Goal: Task Accomplishment & Management: Manage account settings

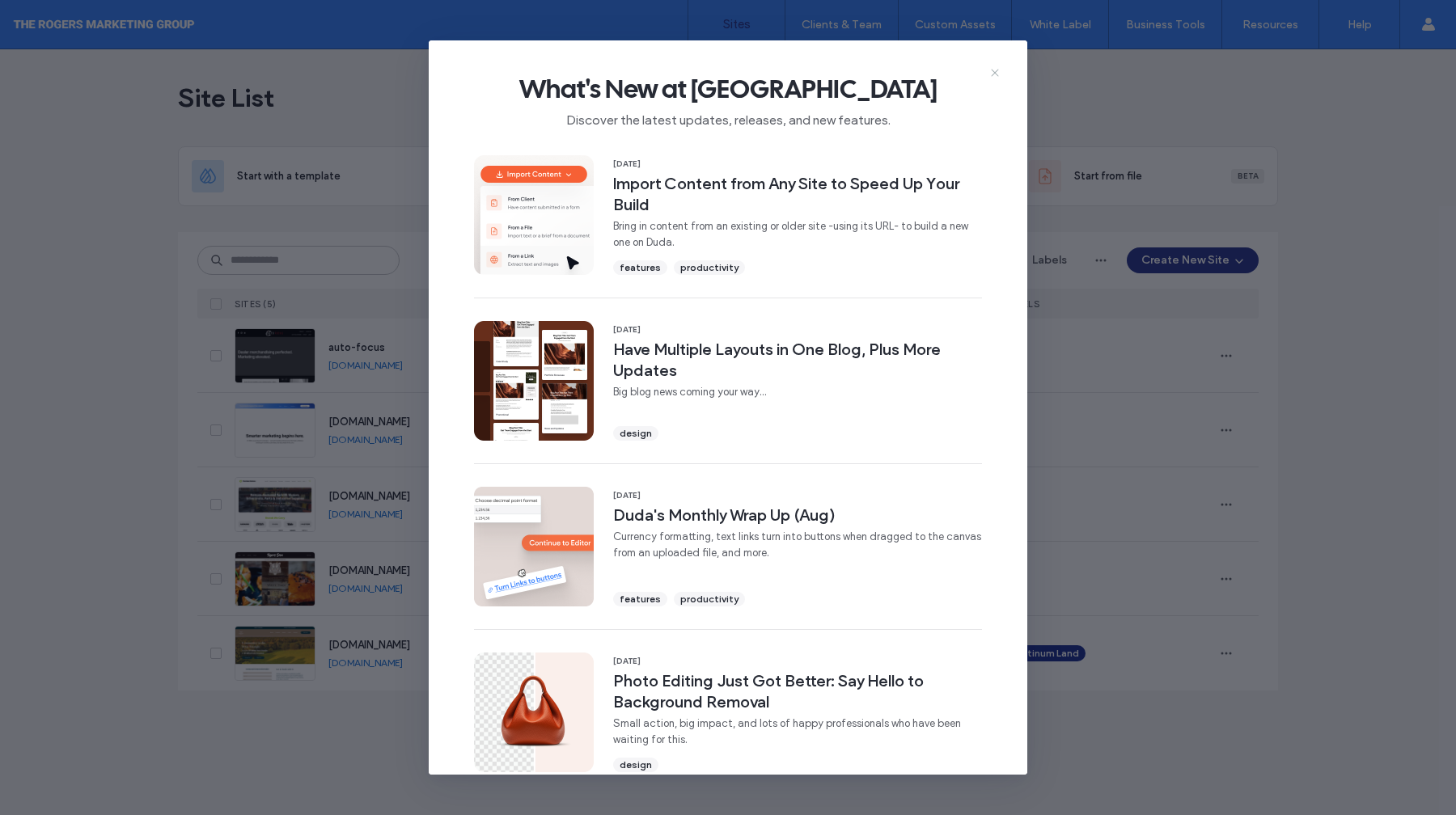
click at [993, 71] on use at bounding box center [994, 73] width 7 height 7
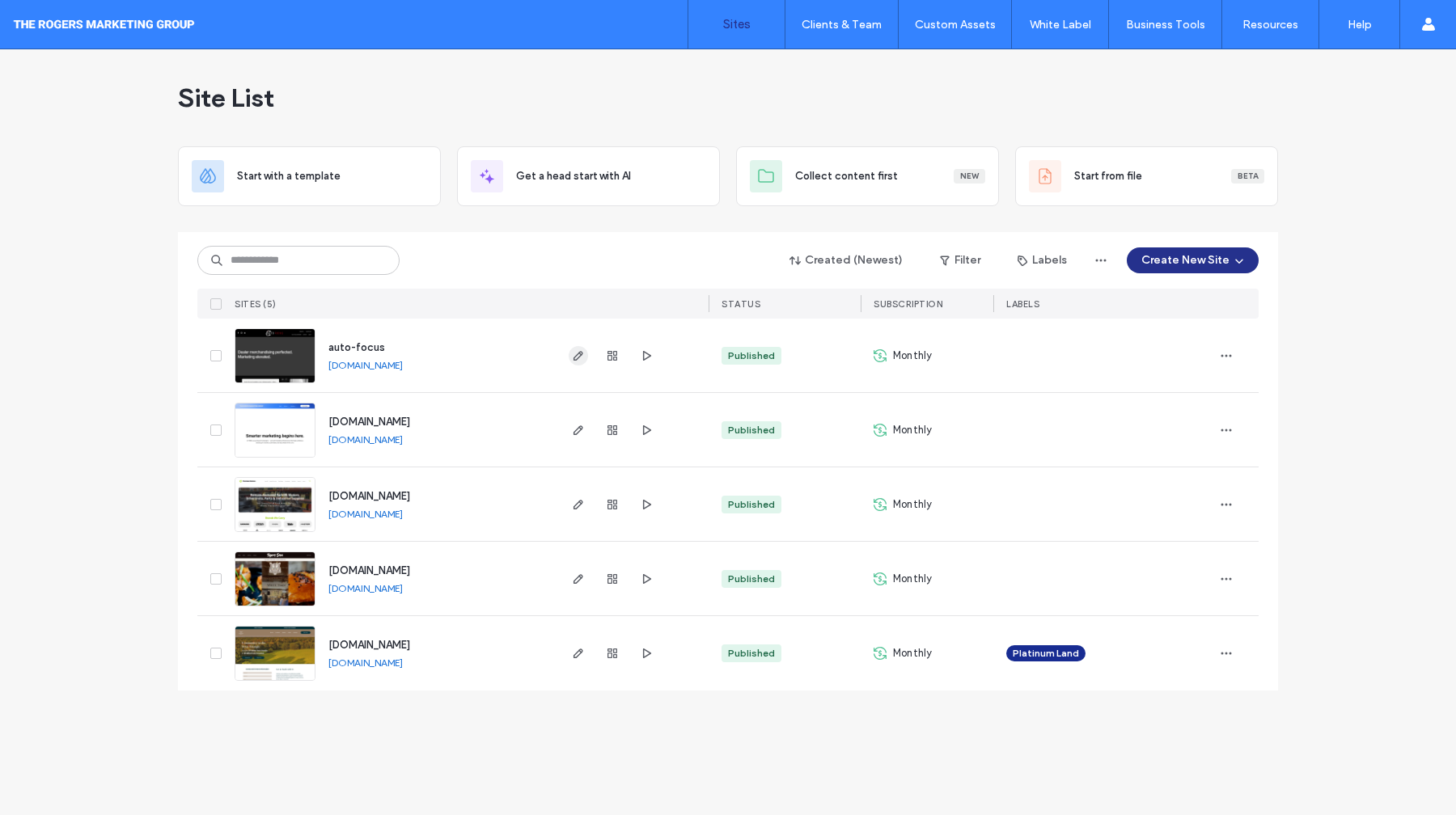
click at [582, 356] on icon "button" at bounding box center [578, 356] width 13 height 13
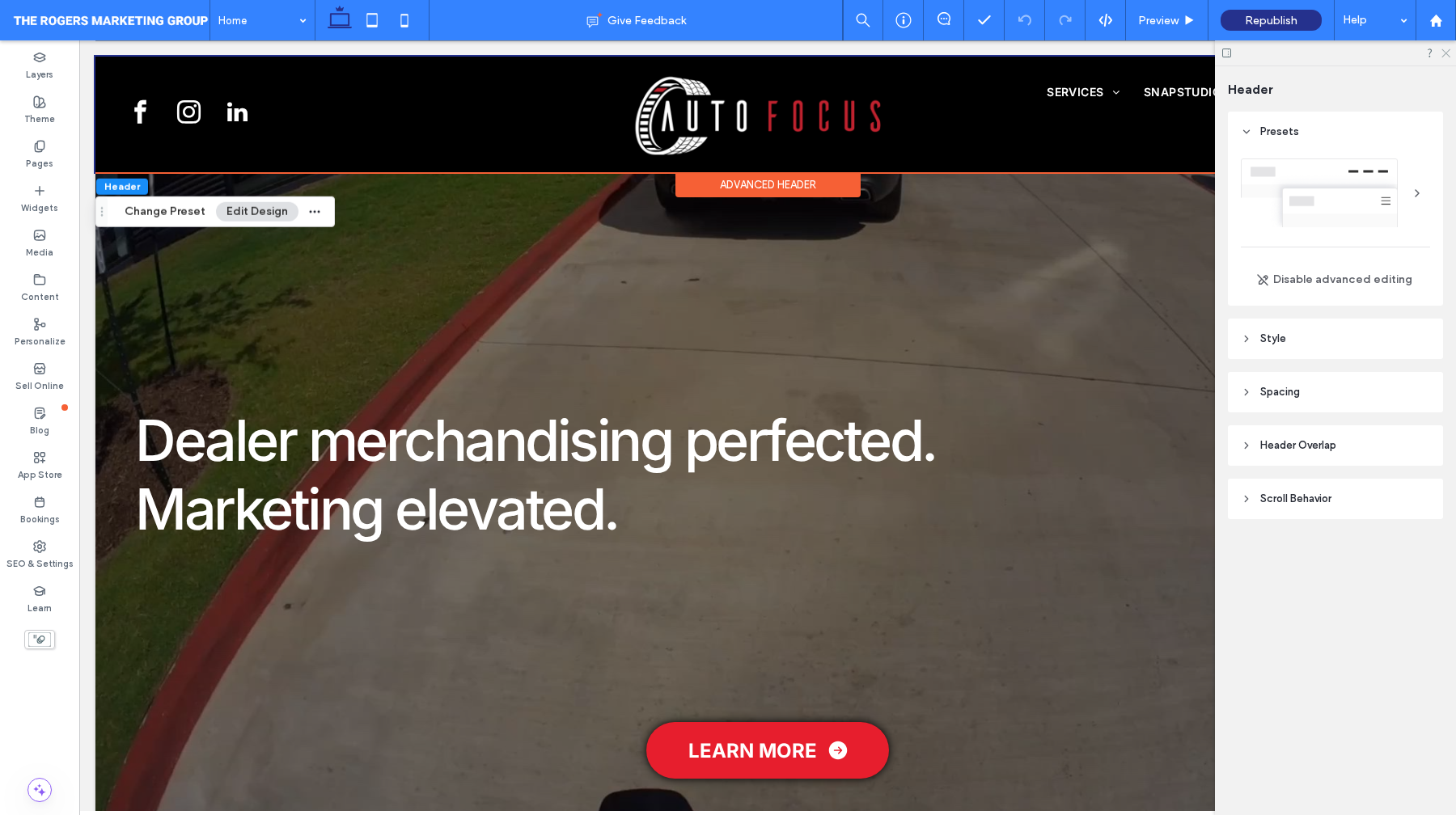
click at [1444, 52] on use at bounding box center [1445, 53] width 9 height 9
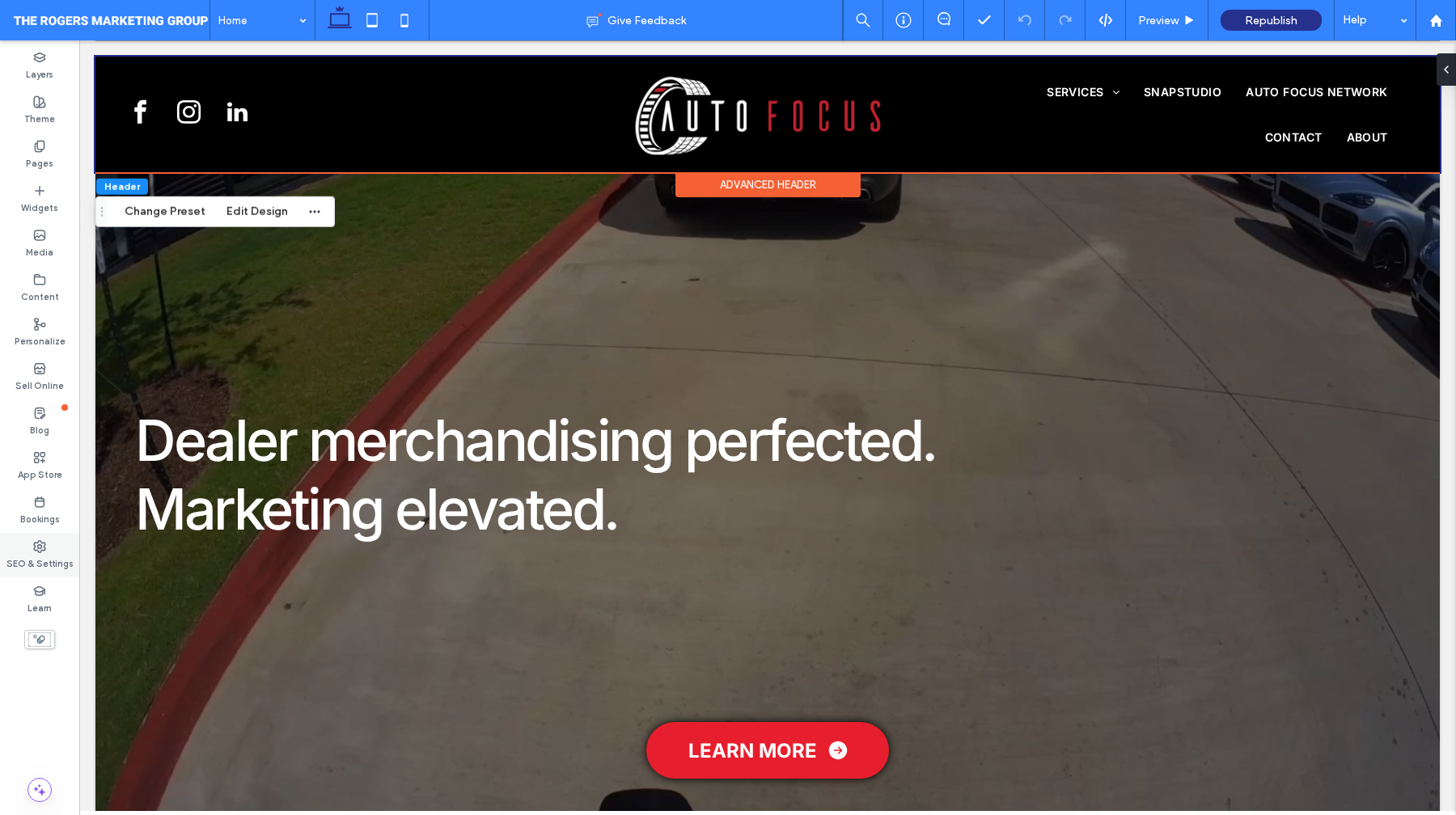
click at [51, 555] on label "SEO & Settings" at bounding box center [39, 562] width 67 height 18
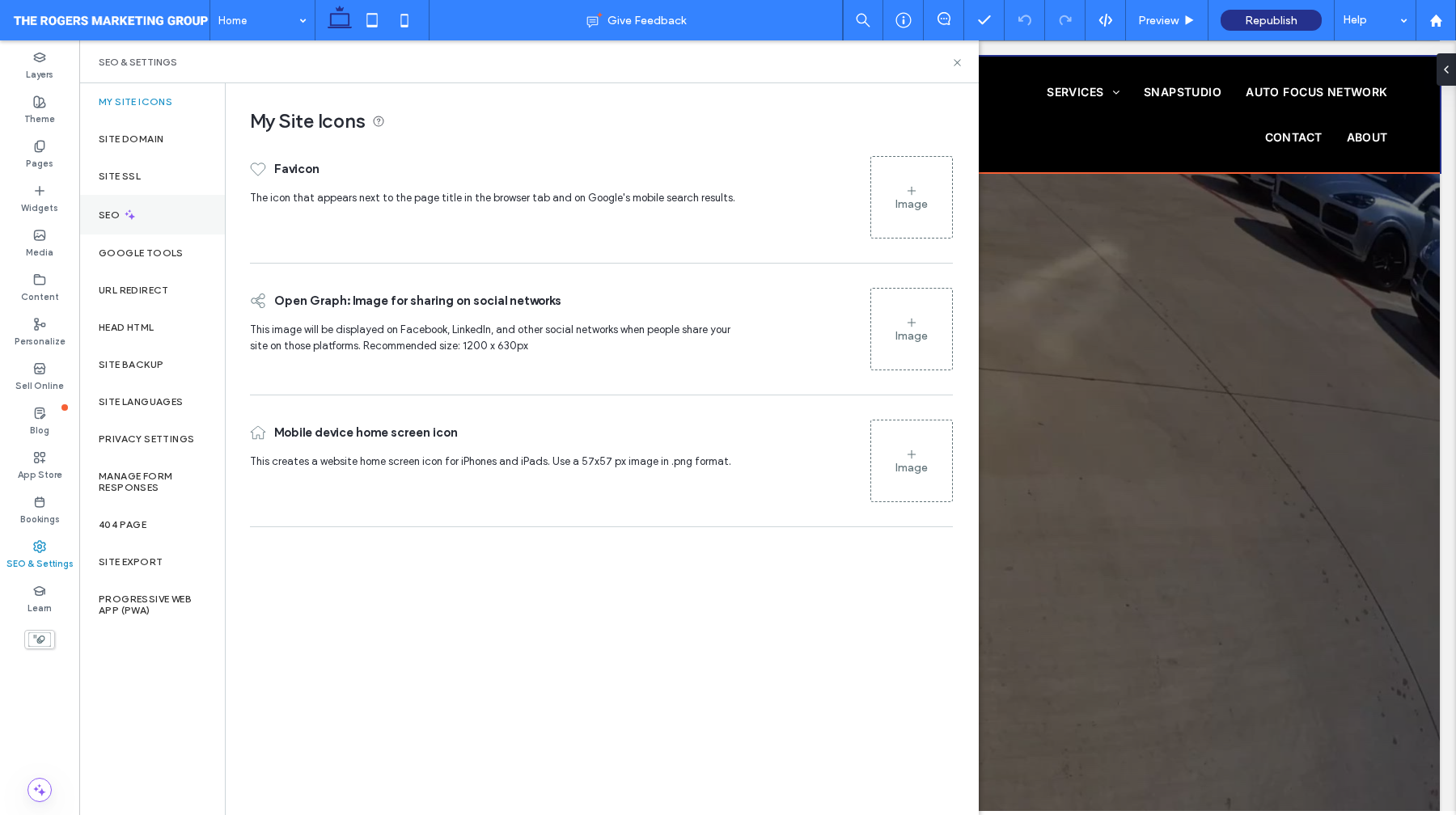
click at [152, 206] on div "SEO" at bounding box center [152, 215] width 146 height 40
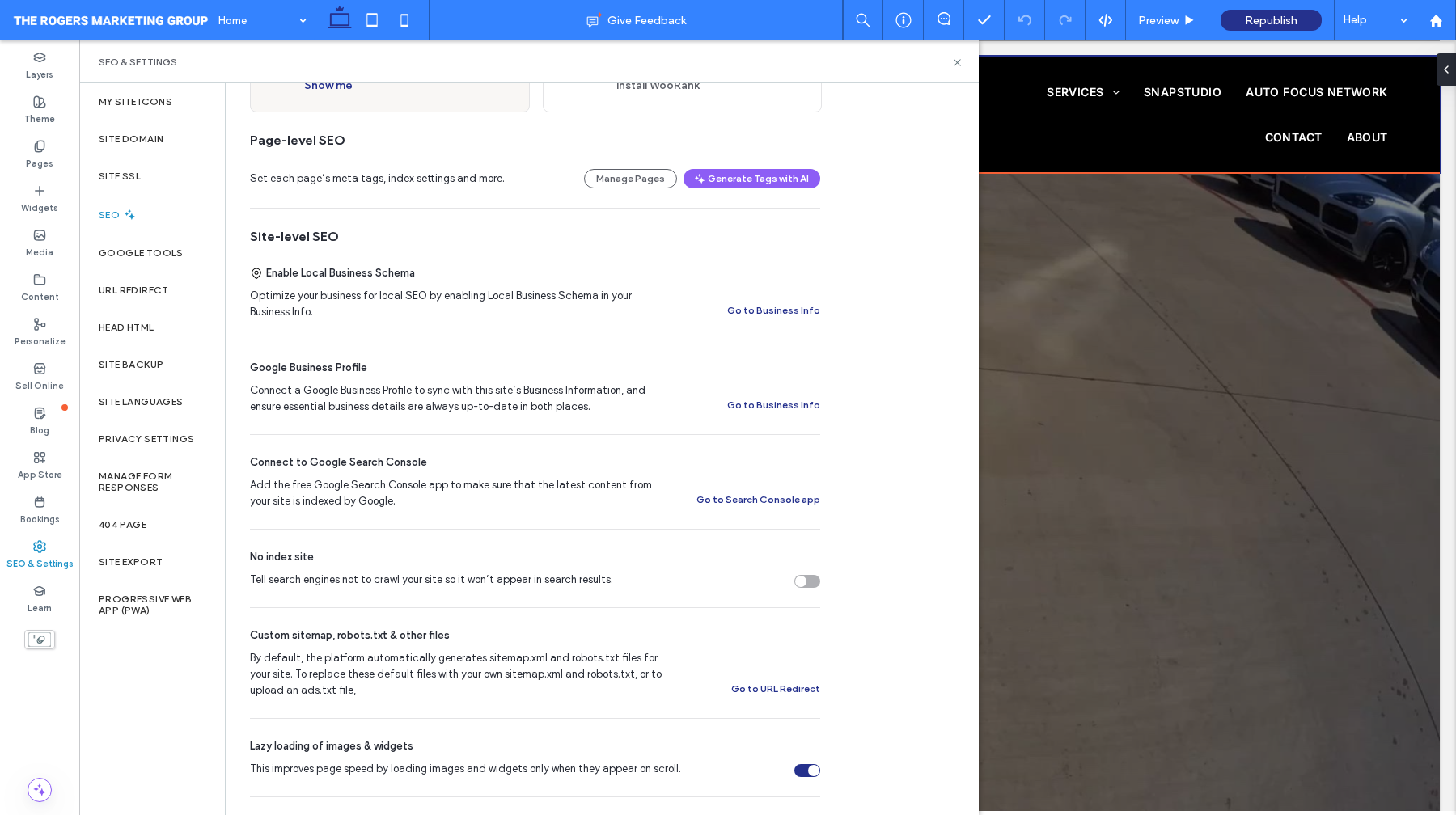
scroll to position [126, 0]
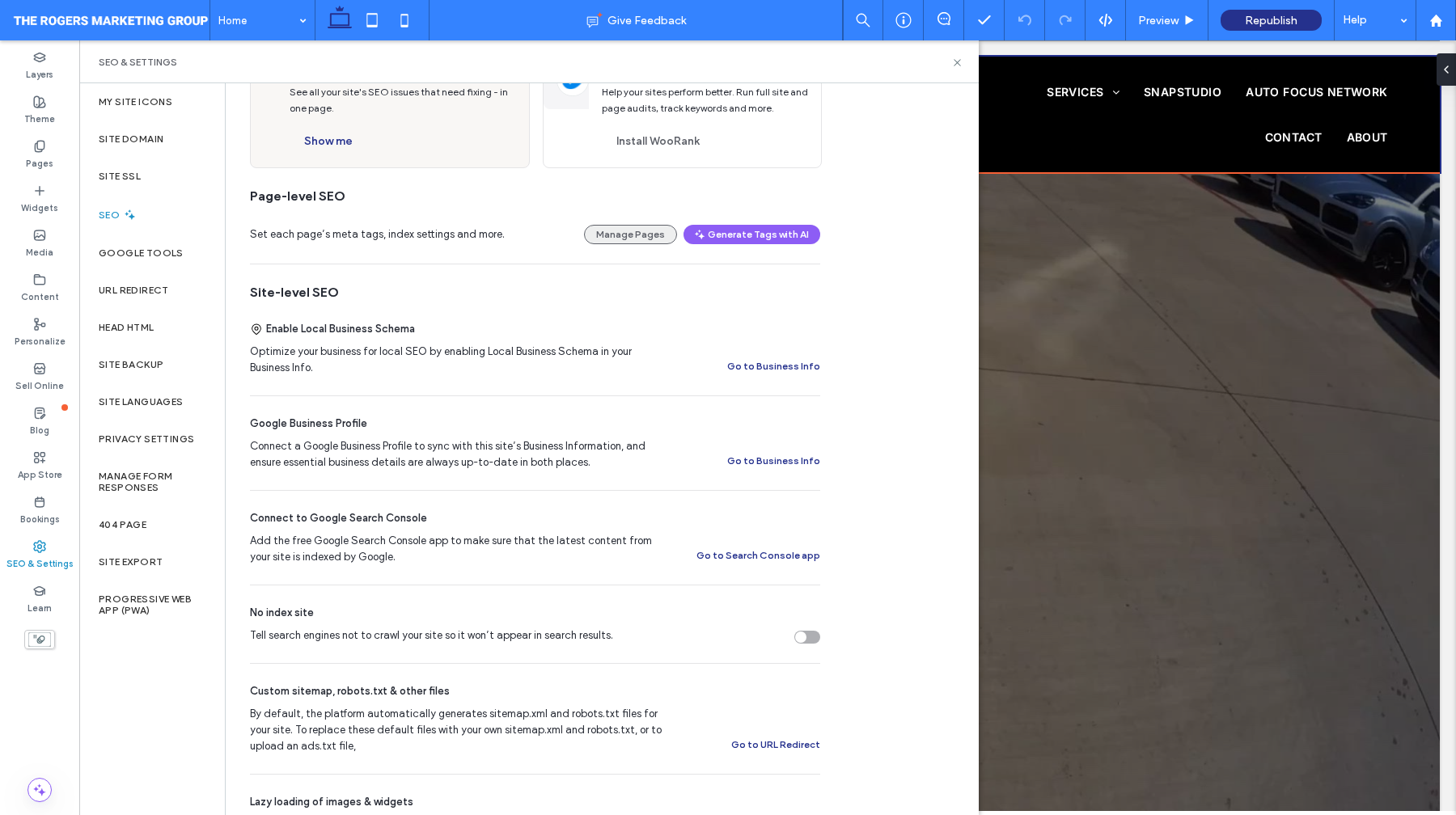
click at [645, 238] on button "Manage Pages" at bounding box center [630, 234] width 93 height 19
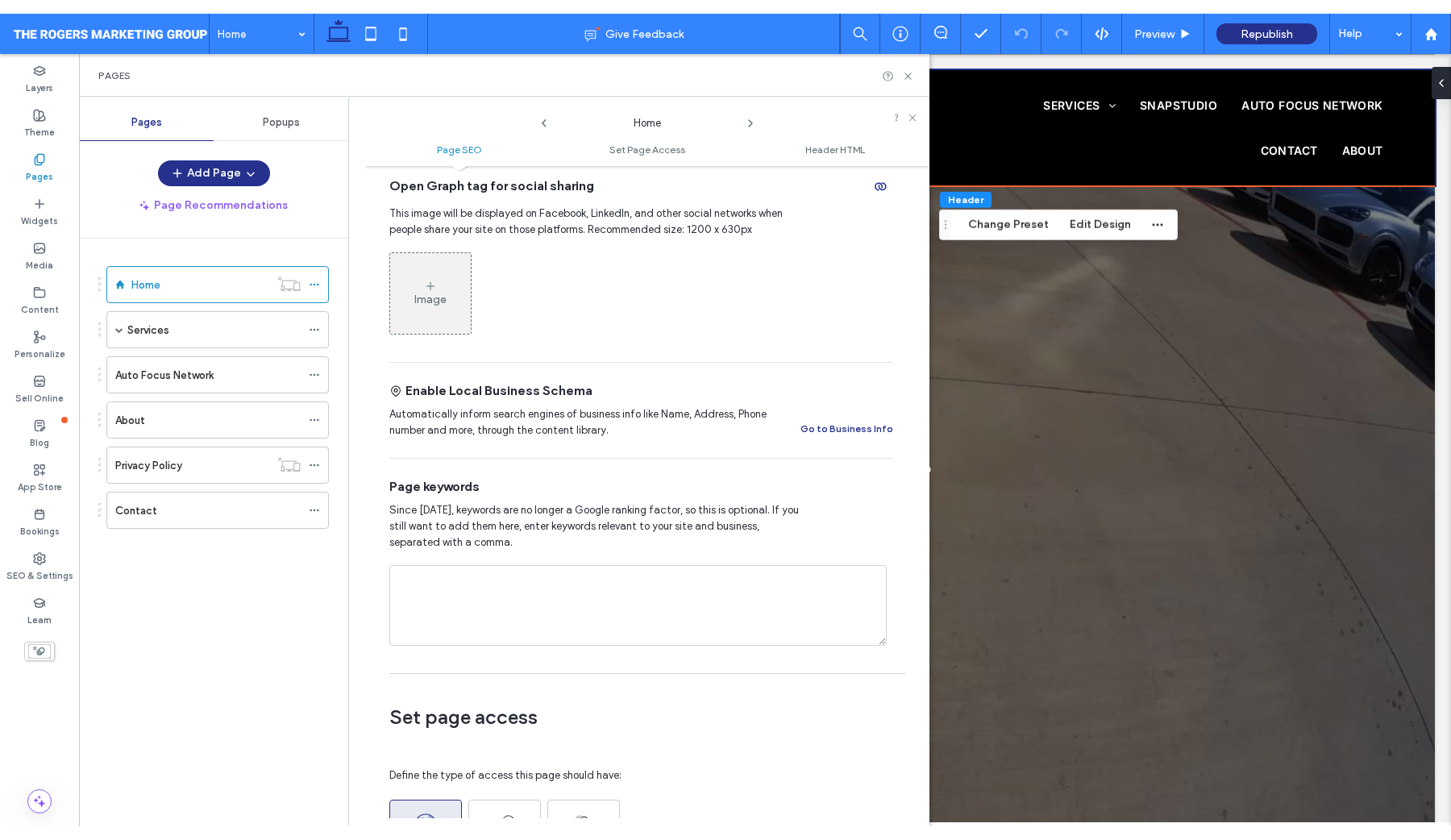
scroll to position [0, 0]
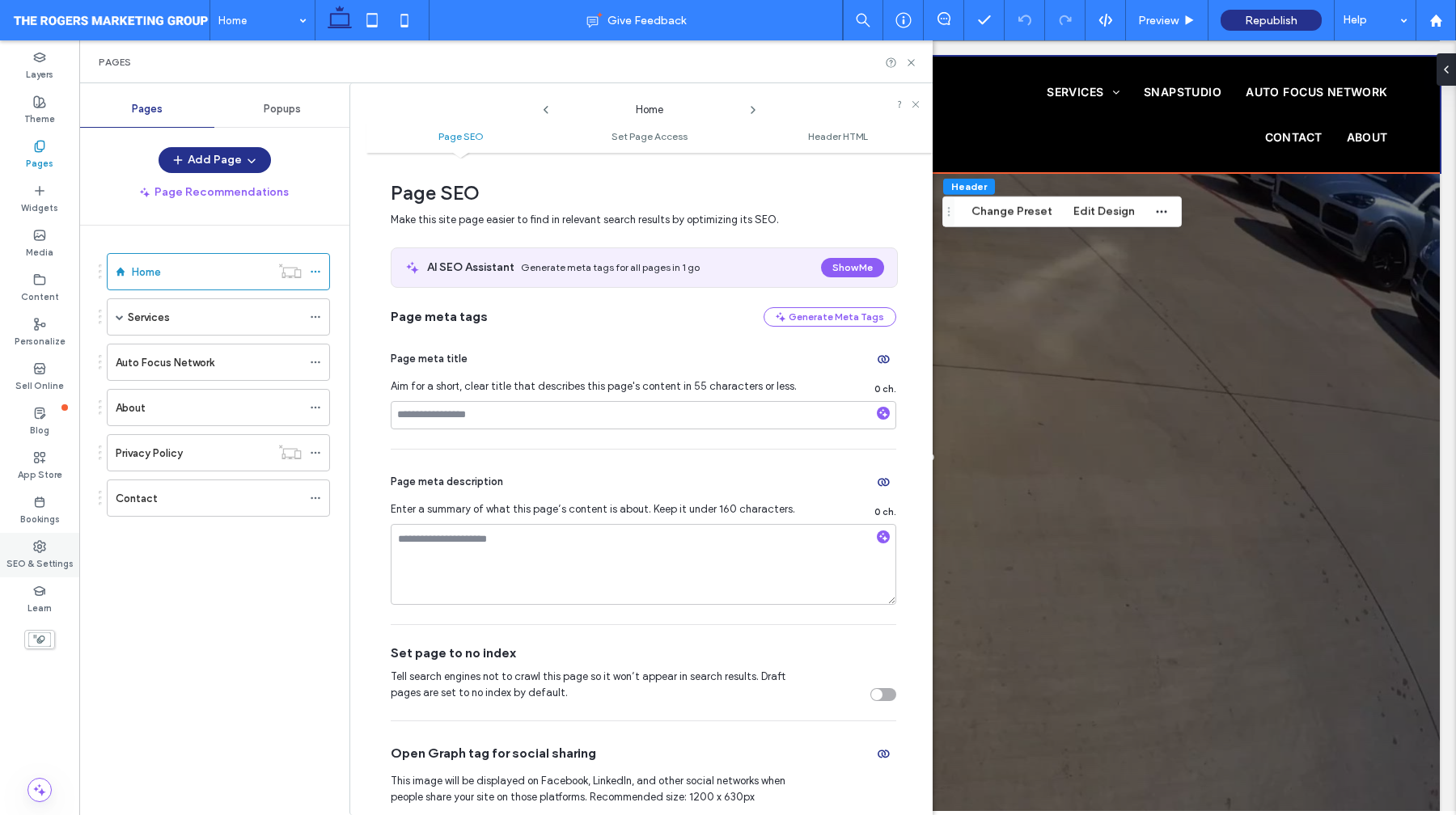
click at [33, 545] on icon at bounding box center [39, 546] width 13 height 13
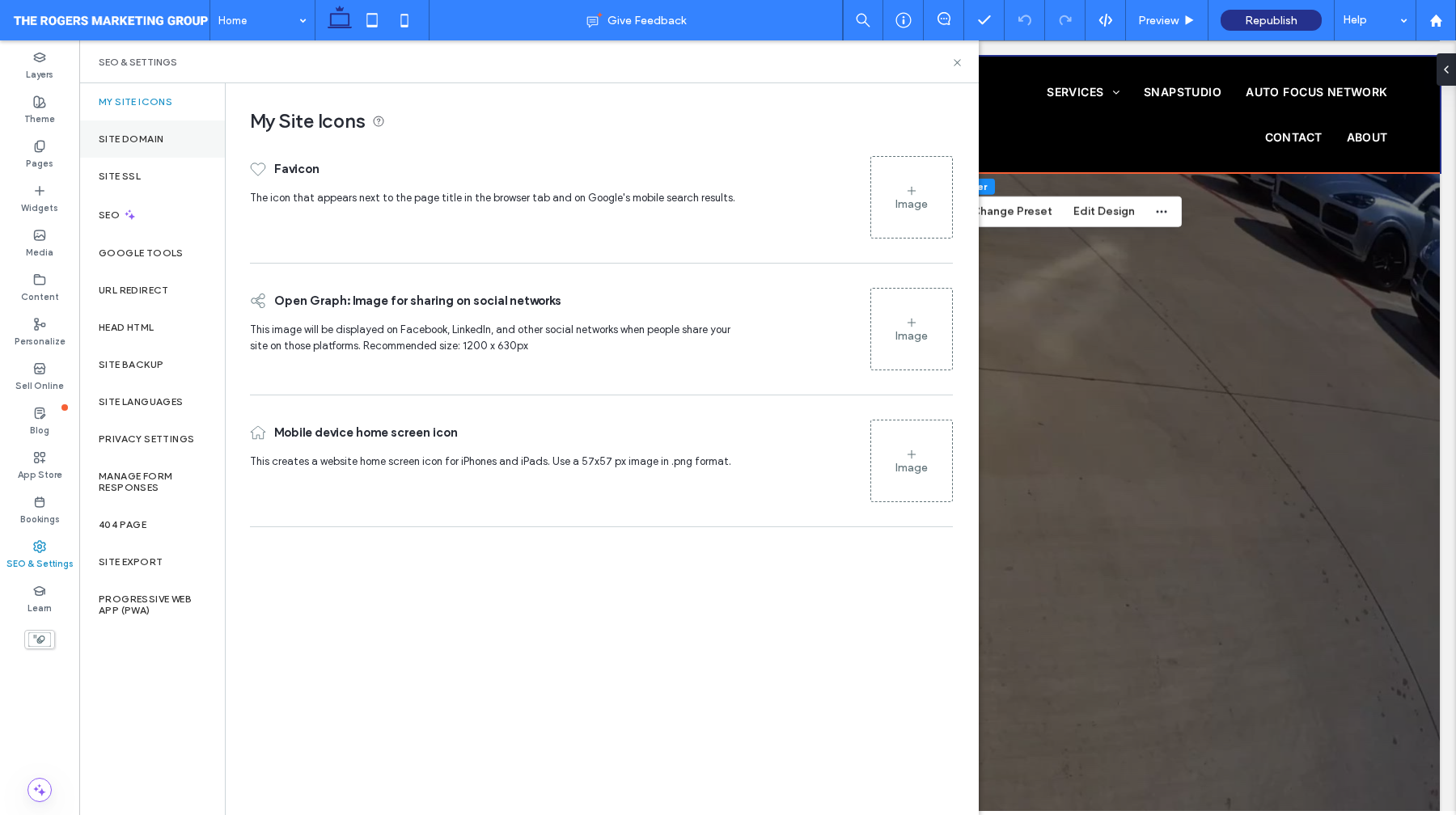
click at [167, 127] on div "Site Domain" at bounding box center [152, 139] width 146 height 37
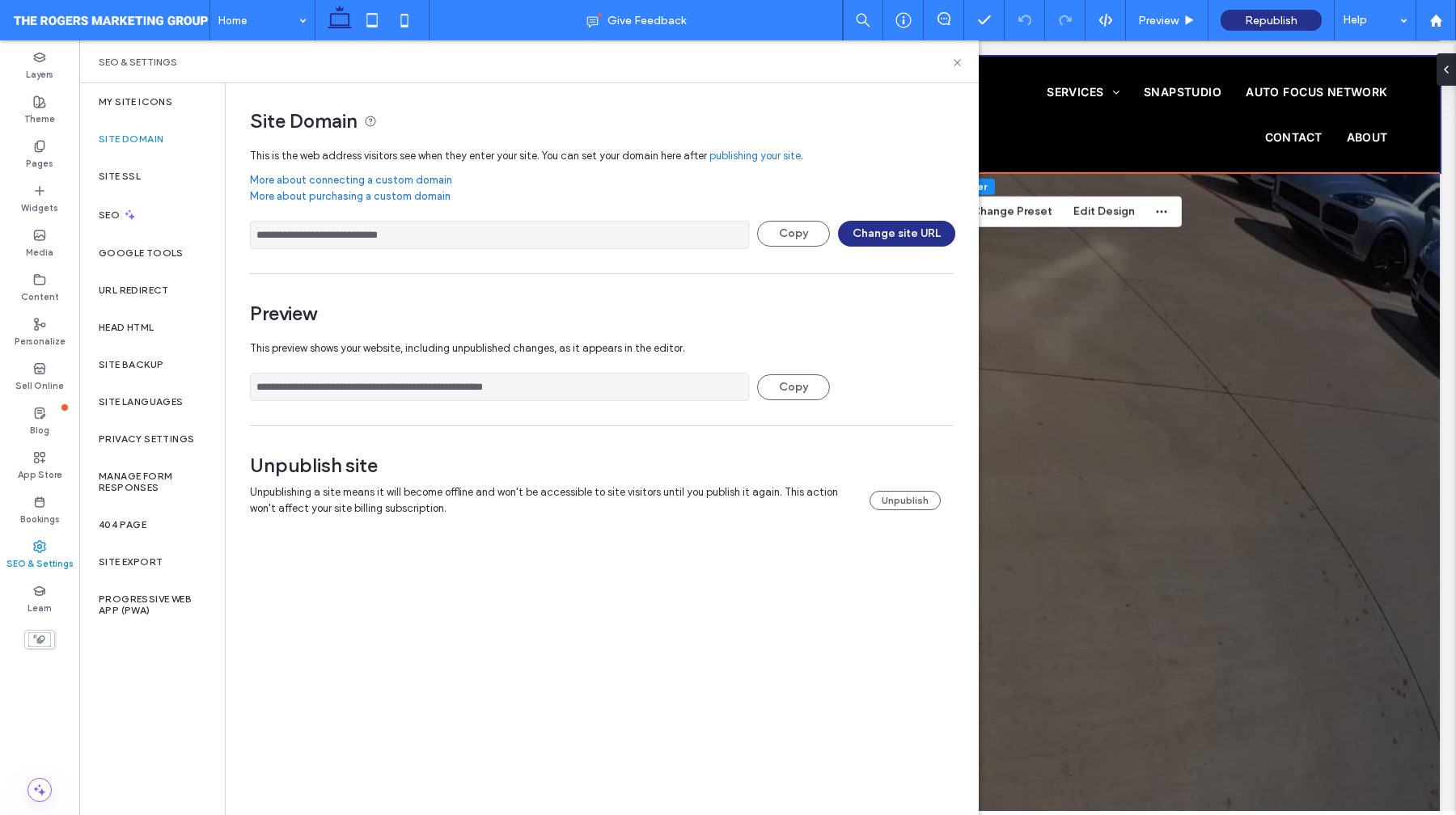
drag, startPoint x: 437, startPoint y: 234, endPoint x: 256, endPoint y: 236, distance: 181.0
click at [256, 236] on input "**********" at bounding box center [499, 235] width 499 height 28
click at [316, 231] on input "**********" at bounding box center [499, 235] width 499 height 28
drag, startPoint x: 314, startPoint y: 231, endPoint x: 233, endPoint y: 231, distance: 81.0
click at [233, 231] on div "**********" at bounding box center [595, 316] width 739 height 465
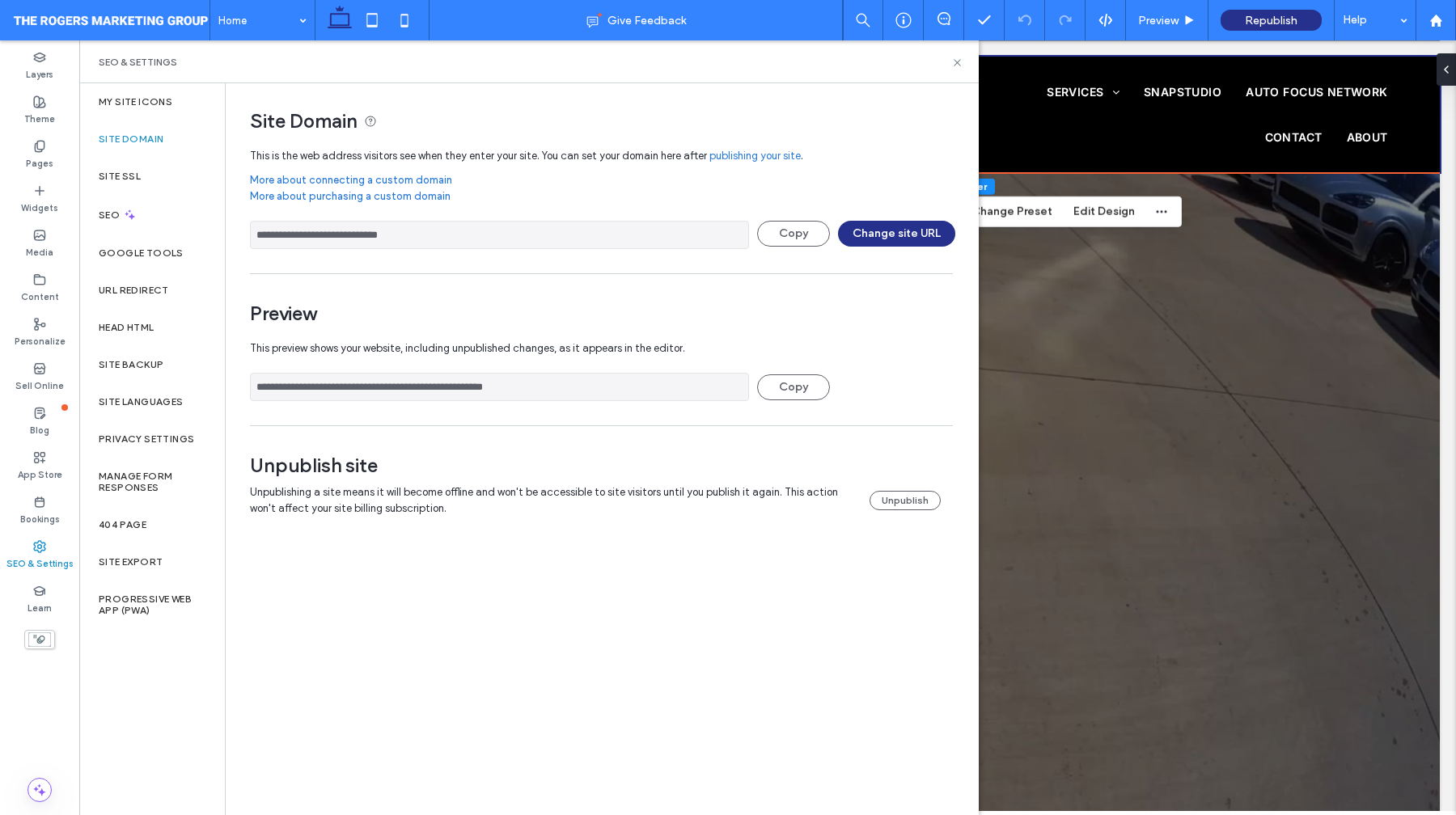
click at [716, 335] on span "This preview shows your website, including unpublished changes, as it appears i…" at bounding box center [595, 349] width 691 height 32
click at [933, 236] on button "Change site URL" at bounding box center [896, 234] width 117 height 26
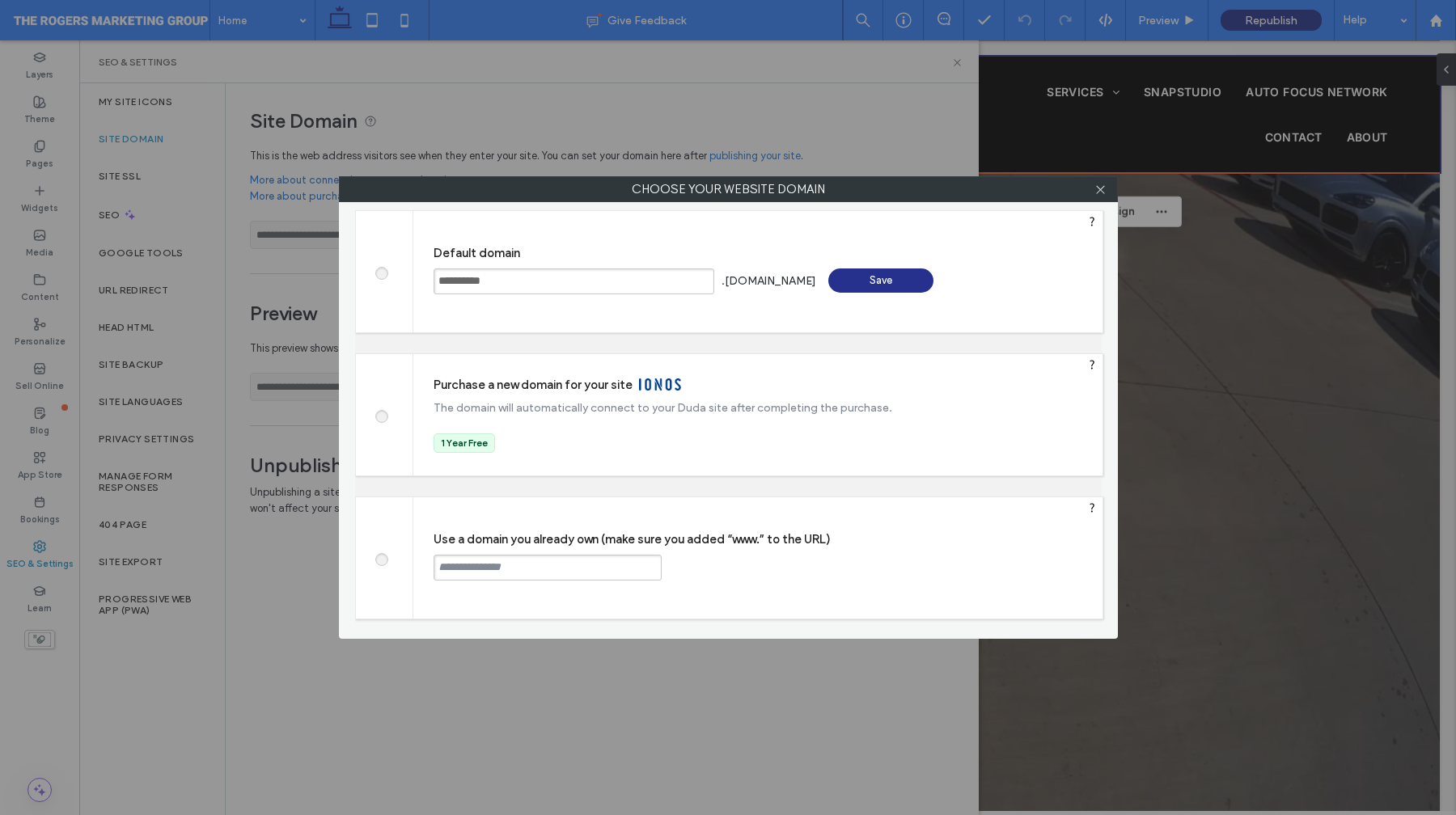
click at [554, 284] on input "**********" at bounding box center [573, 282] width 281 height 26
click at [369, 546] on div at bounding box center [383, 557] width 57 height 121
click at [380, 559] on span at bounding box center [380, 557] width 0 height 12
click at [495, 585] on div "Use a domain you already own (make sure you added “www.” to the URL) Continue" at bounding box center [758, 557] width 689 height 121
click at [529, 563] on input "text" at bounding box center [547, 568] width 228 height 26
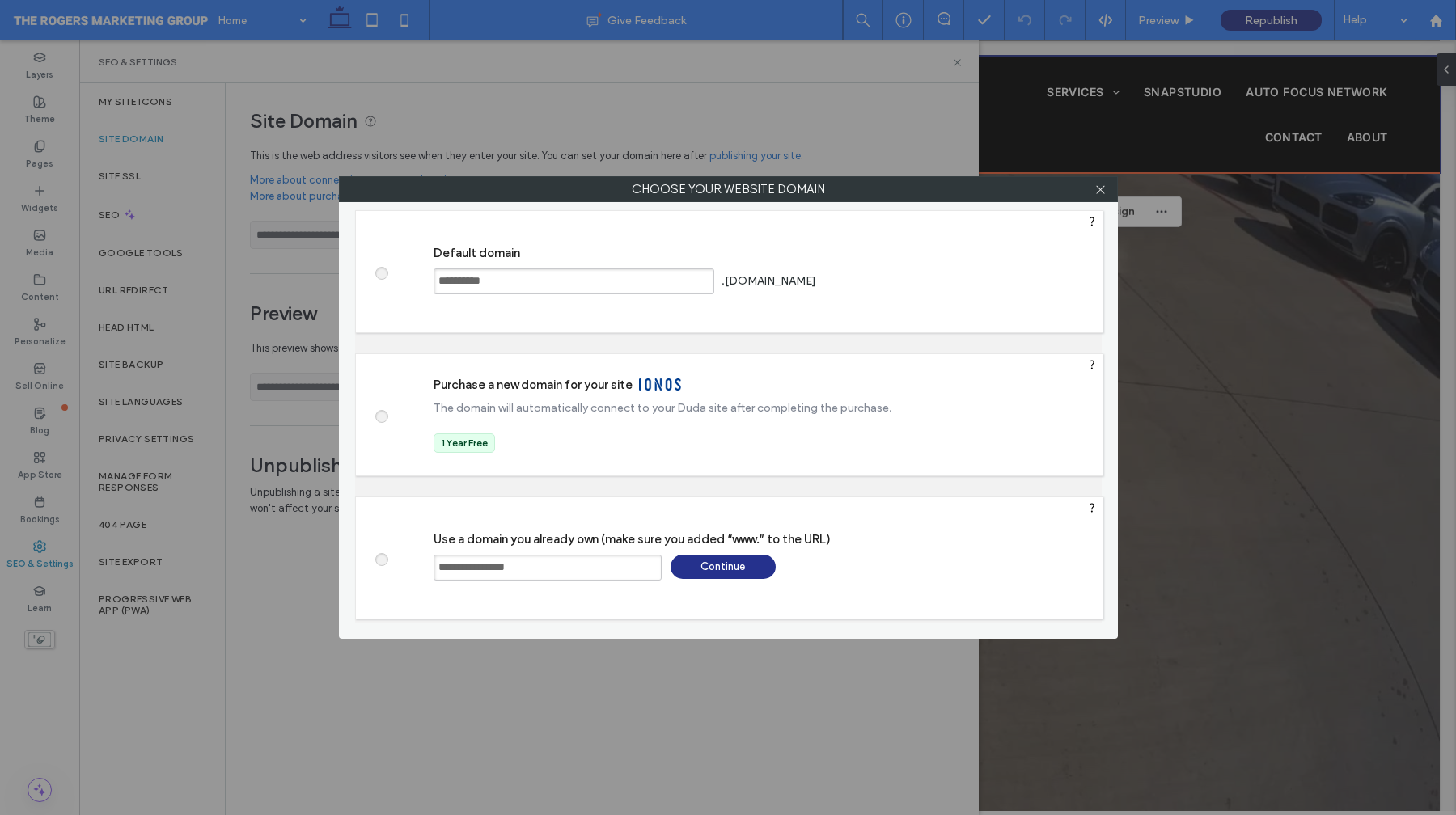
click at [873, 566] on div "**********" at bounding box center [758, 557] width 689 height 121
click at [600, 570] on input "**********" at bounding box center [547, 568] width 228 height 26
type input "**********"
click at [795, 538] on label "Use a domain you already own (make sure you added “www.” to the URL)" at bounding box center [768, 539] width 669 height 15
drag, startPoint x: 466, startPoint y: 569, endPoint x: 689, endPoint y: 568, distance: 223.0
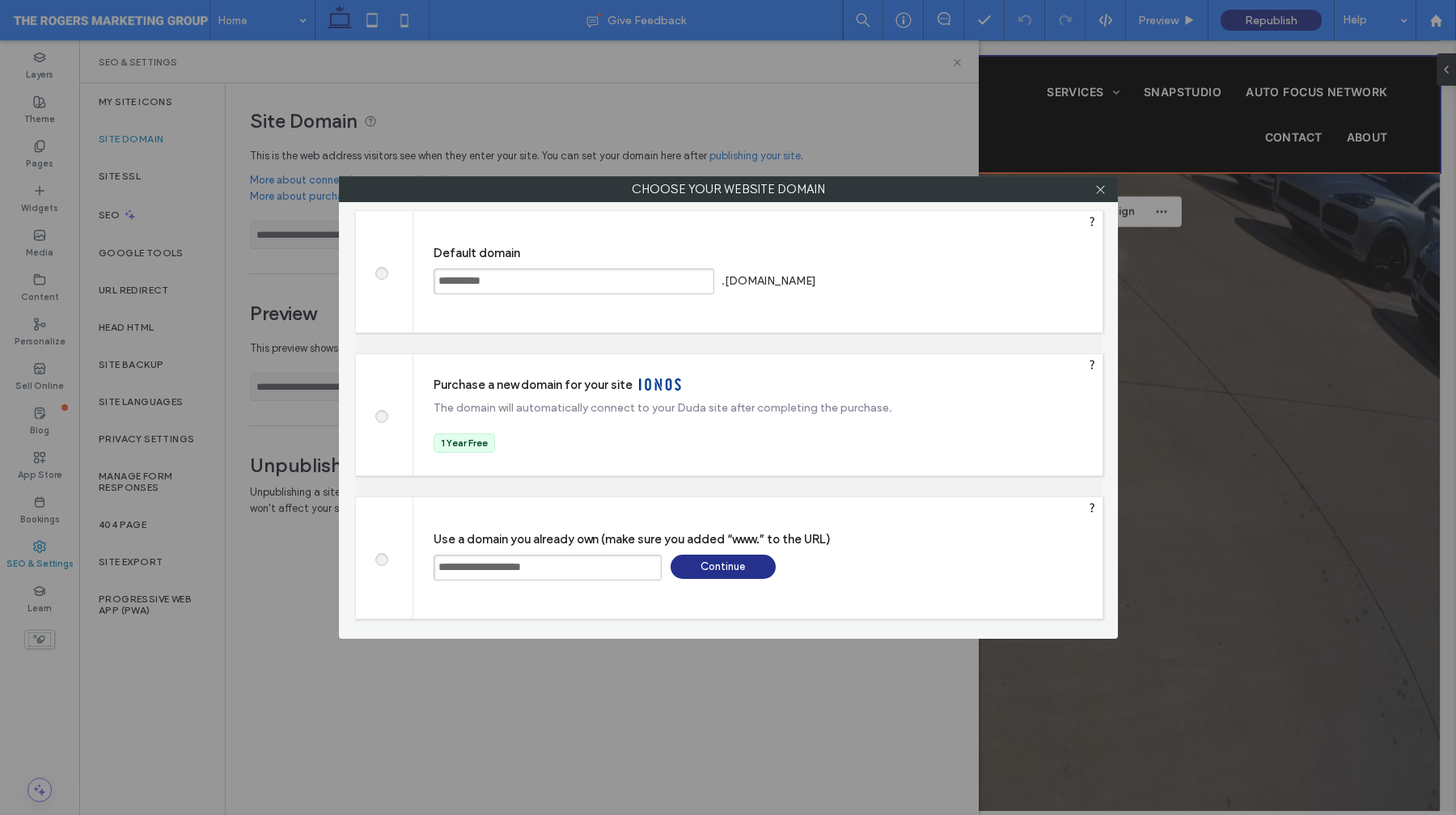
click at [692, 550] on div "**********" at bounding box center [768, 550] width 669 height 0
click at [691, 568] on div "Continue" at bounding box center [722, 567] width 105 height 24
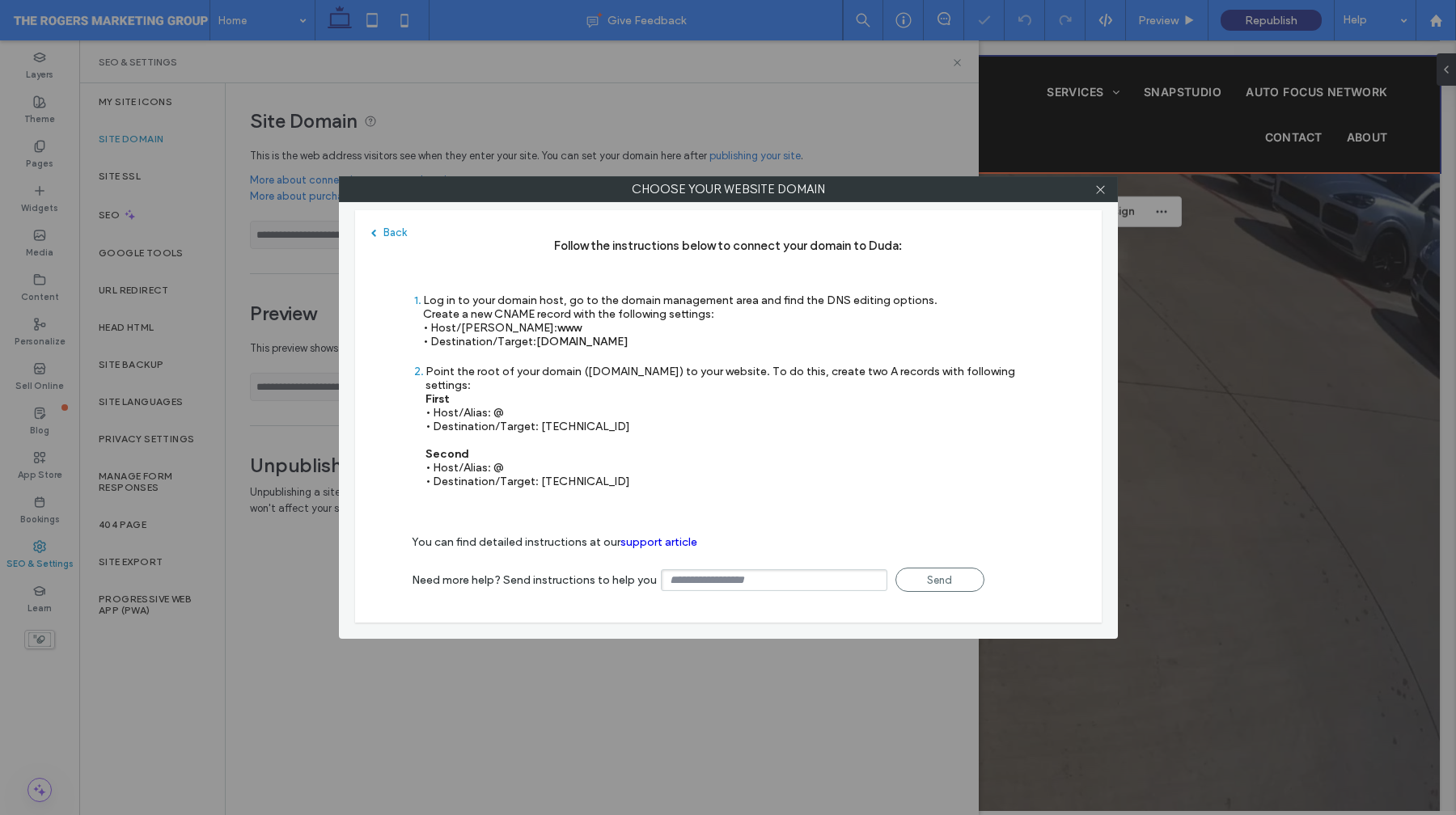
type input "**********"
drag, startPoint x: 476, startPoint y: 356, endPoint x: 665, endPoint y: 465, distance: 218.2
click at [665, 465] on div "Back Follow the instructions below to connect your domain to Duda: 1 Log in to …" at bounding box center [728, 416] width 746 height 412
click at [675, 474] on div "Point the root of your domain (domain.com) to your website. To do this, create …" at bounding box center [735, 426] width 619 height 124
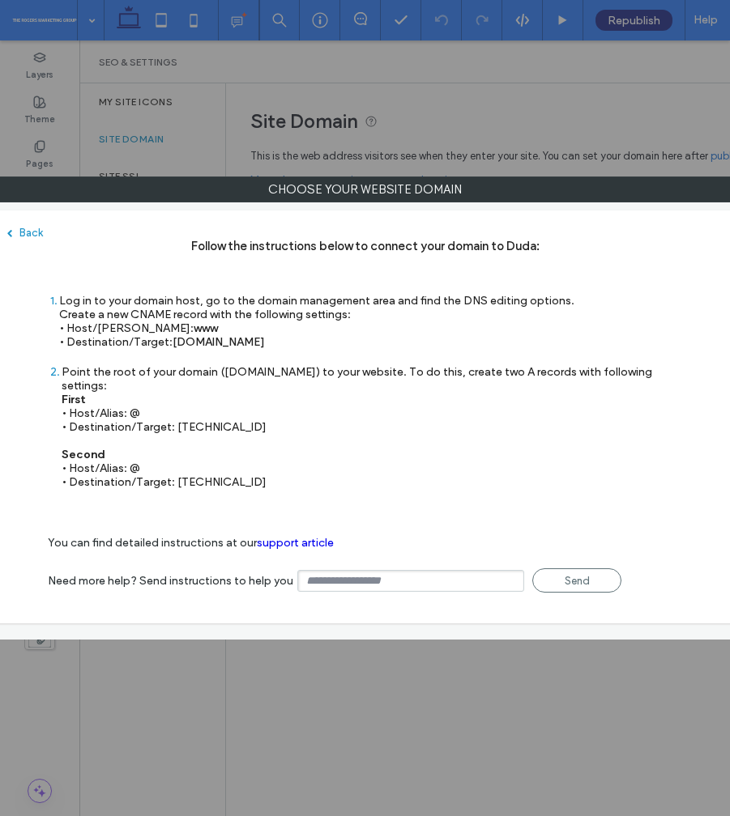
drag, startPoint x: 258, startPoint y: 467, endPoint x: 103, endPoint y: 324, distance: 210.9
click at [103, 324] on div "Follow the instructions below to connect your domain to Duda: 1 Log in to your …" at bounding box center [365, 372] width 634 height 266
click at [103, 324] on div "Log in to your domain host, go to the domain management area and find the DNS e…" at bounding box center [316, 321] width 515 height 55
click at [194, 332] on span "www" at bounding box center [206, 329] width 24 height 14
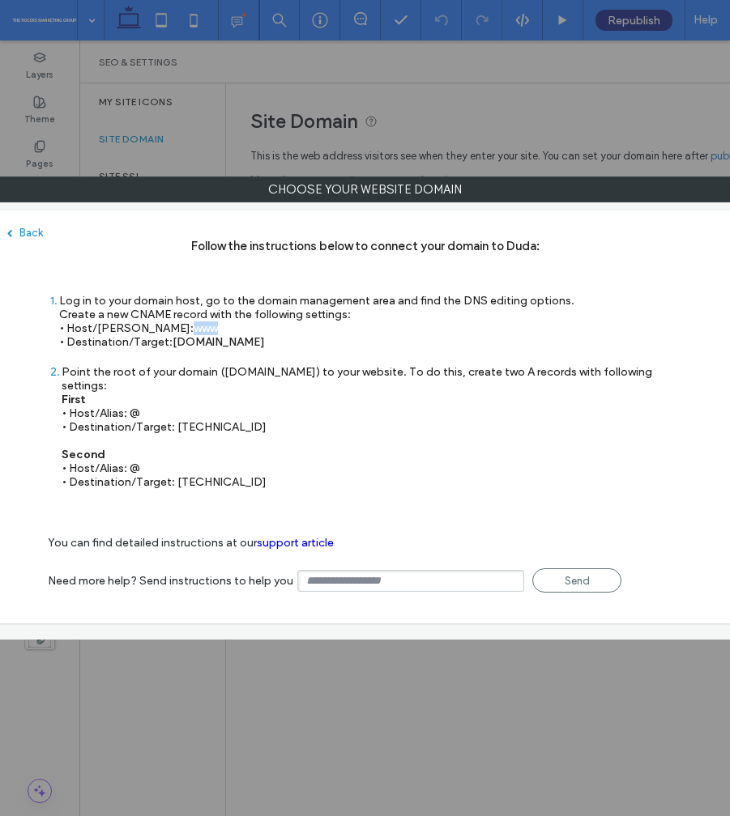
copy span "www"
click at [174, 363] on div "1 Log in to your domain host, go to the domain management area and find the DNS…" at bounding box center [311, 329] width 526 height 71
drag, startPoint x: 174, startPoint y: 352, endPoint x: 173, endPoint y: 344, distance: 8.1
click at [173, 344] on div "1 Log in to your domain host, go to the domain management area and find the DNS…" at bounding box center [311, 329] width 526 height 71
copy span "s.multiscreensite.com"
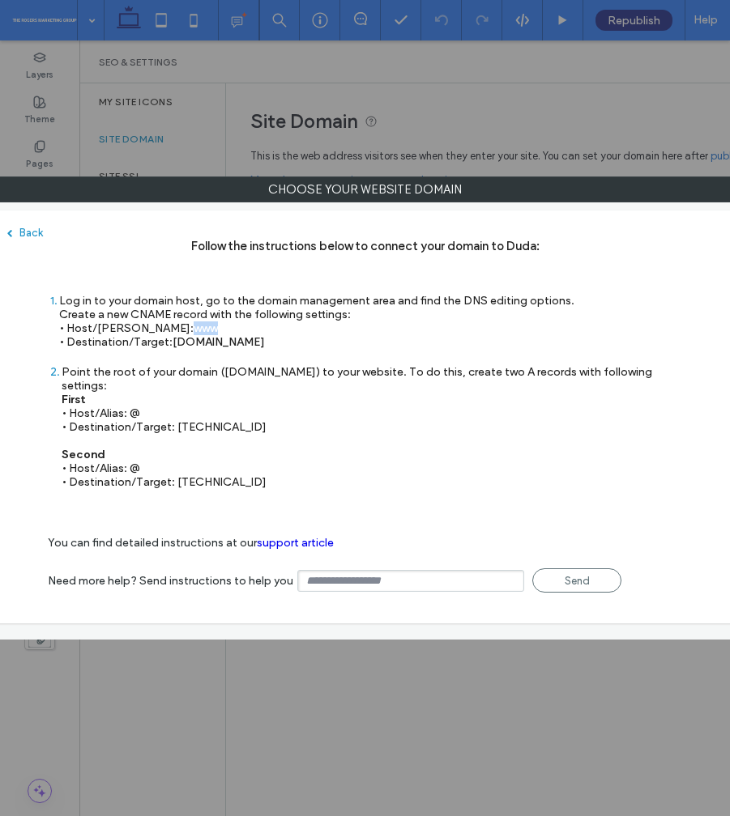
drag, startPoint x: 138, startPoint y: 398, endPoint x: 127, endPoint y: 398, distance: 10.5
click at [127, 398] on div "Point the root of your domain (domain.com) to your website. To do this, create …" at bounding box center [372, 427] width 620 height 124
click at [139, 405] on div "Point the root of your domain (domain.com) to your website. To do this, create …" at bounding box center [372, 427] width 620 height 124
drag, startPoint x: 142, startPoint y: 401, endPoint x: 130, endPoint y: 402, distance: 11.4
click at [130, 402] on div "Point the root of your domain (domain.com) to your website. To do this, create …" at bounding box center [372, 427] width 620 height 124
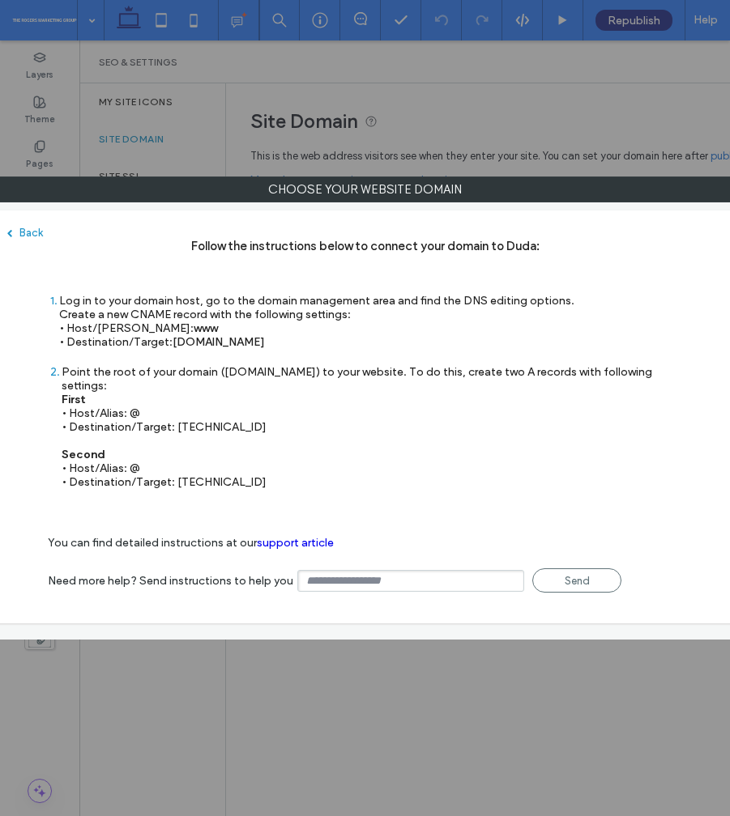
copy div "@"
drag, startPoint x: 177, startPoint y: 413, endPoint x: 259, endPoint y: 413, distance: 82.6
click at [259, 413] on div "Point the root of your domain (domain.com) to your website. To do this, create …" at bounding box center [372, 427] width 620 height 124
copy div "35.172.94.1"
click at [316, 467] on div "Point the root of your domain (domain.com) to your website. To do this, create …" at bounding box center [372, 427] width 620 height 124
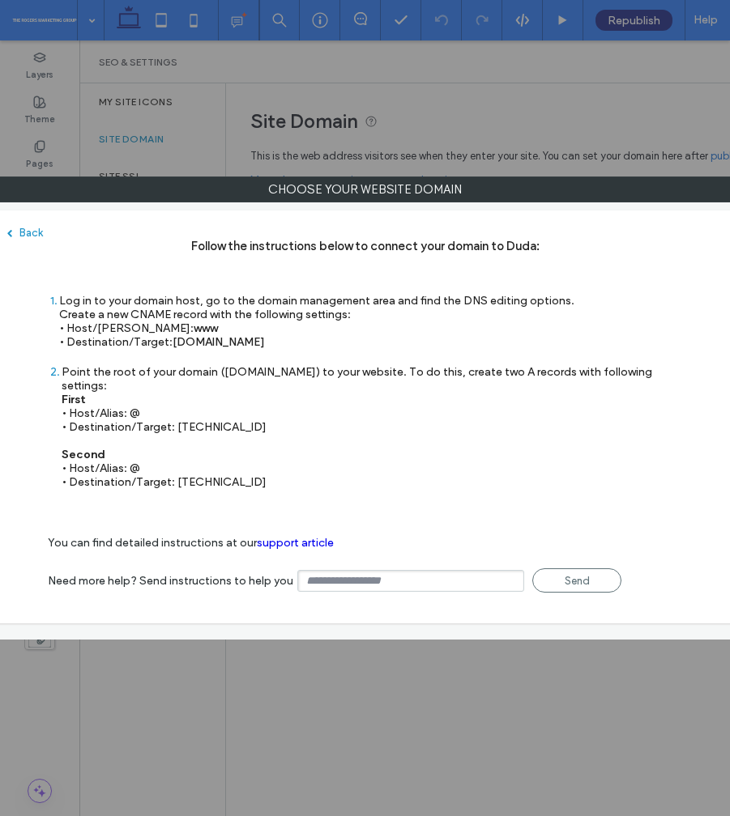
drag, startPoint x: 140, startPoint y: 454, endPoint x: 130, endPoint y: 454, distance: 9.7
click at [130, 454] on div "Point the root of your domain (domain.com) to your website. To do this, create …" at bounding box center [372, 427] width 620 height 124
copy div "@"
drag, startPoint x: 176, startPoint y: 469, endPoint x: 299, endPoint y: 469, distance: 123.1
click at [299, 469] on div "Point the root of your domain (domain.com) to your website. To do this, create …" at bounding box center [372, 427] width 620 height 124
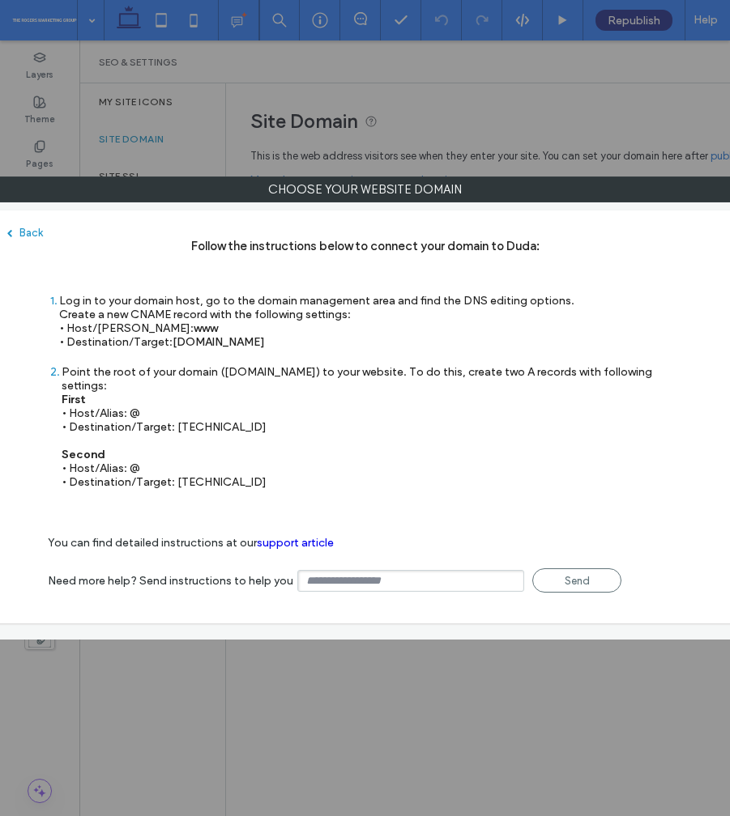
copy div "100.24.208.97"
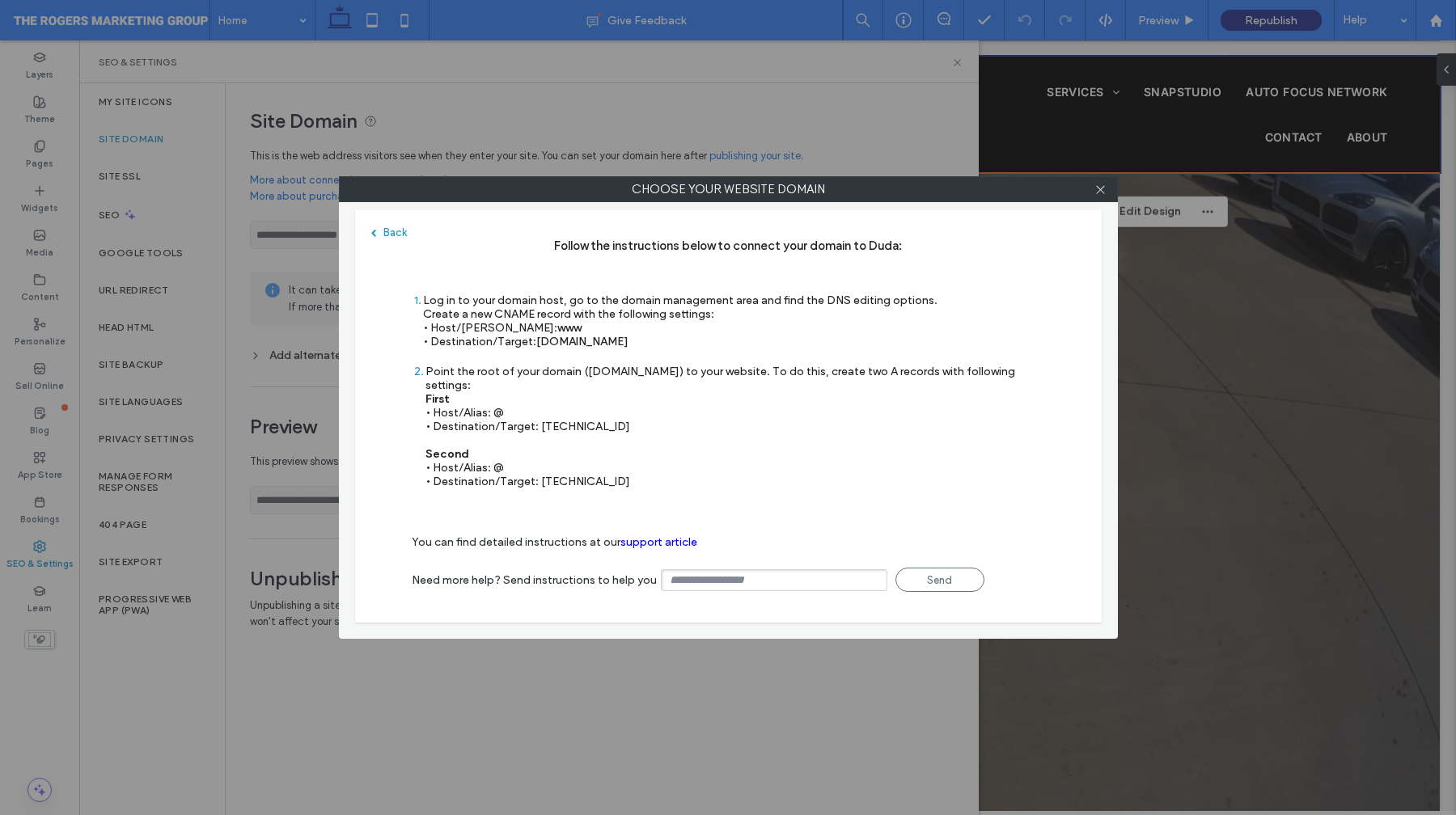
click at [1089, 190] on div at bounding box center [1100, 189] width 24 height 24
click at [1103, 190] on icon at bounding box center [1100, 190] width 12 height 12
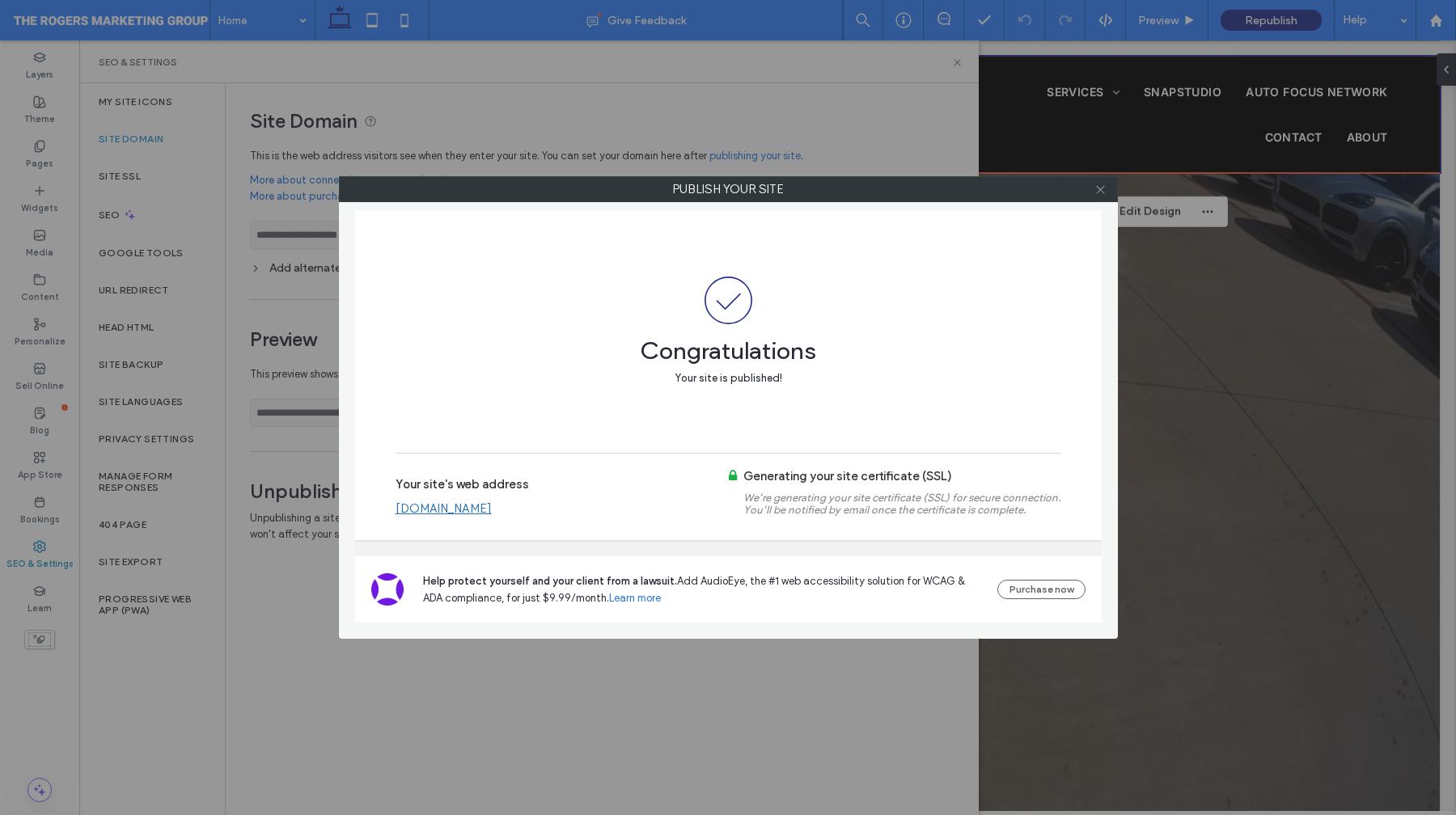
click at [1103, 192] on icon at bounding box center [1100, 190] width 12 height 12
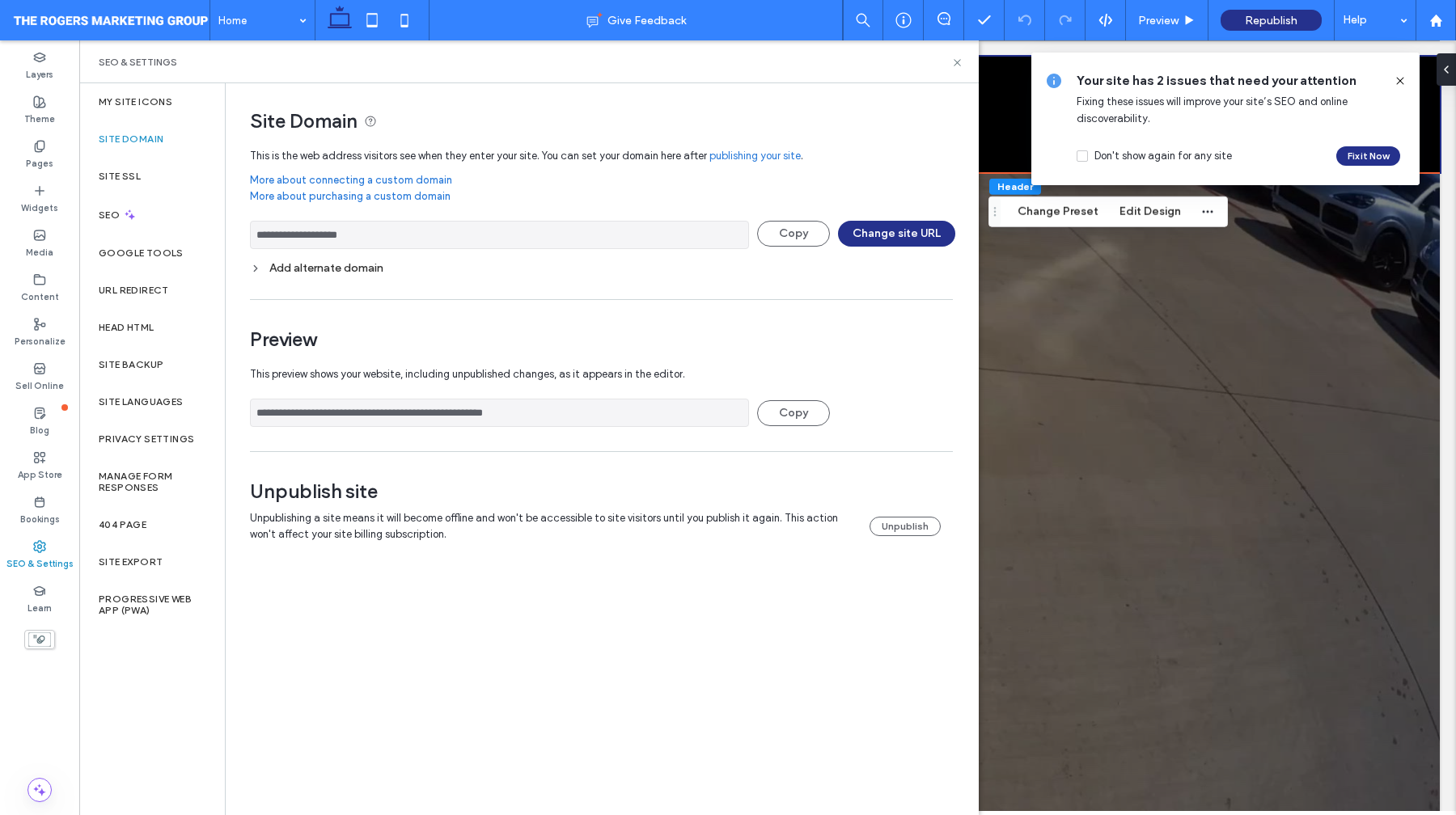
click at [266, 275] on div "Add alternate domain" at bounding box center [601, 269] width 703 height 14
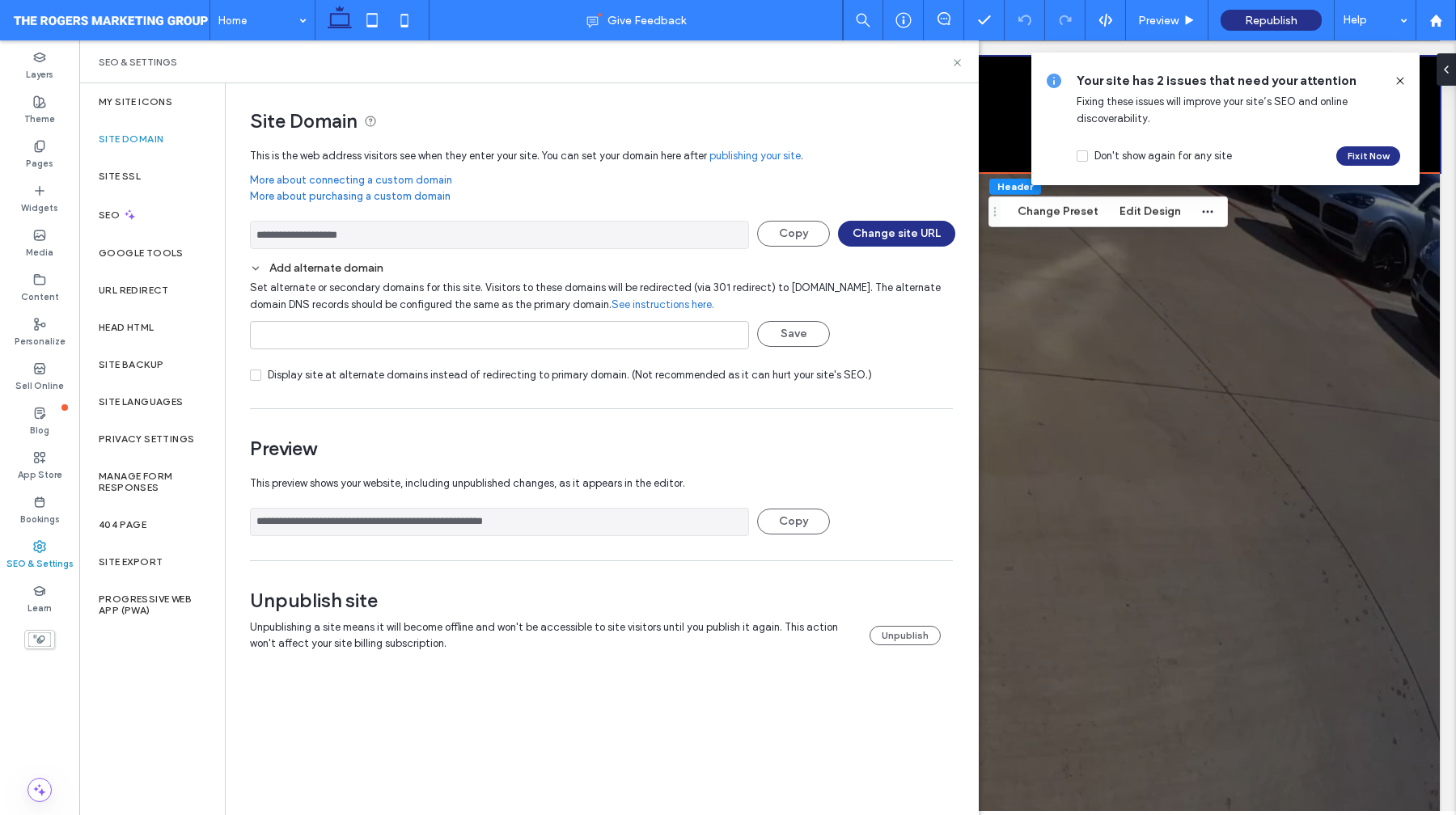
click at [266, 275] on div "Add alternate domain" at bounding box center [601, 269] width 703 height 14
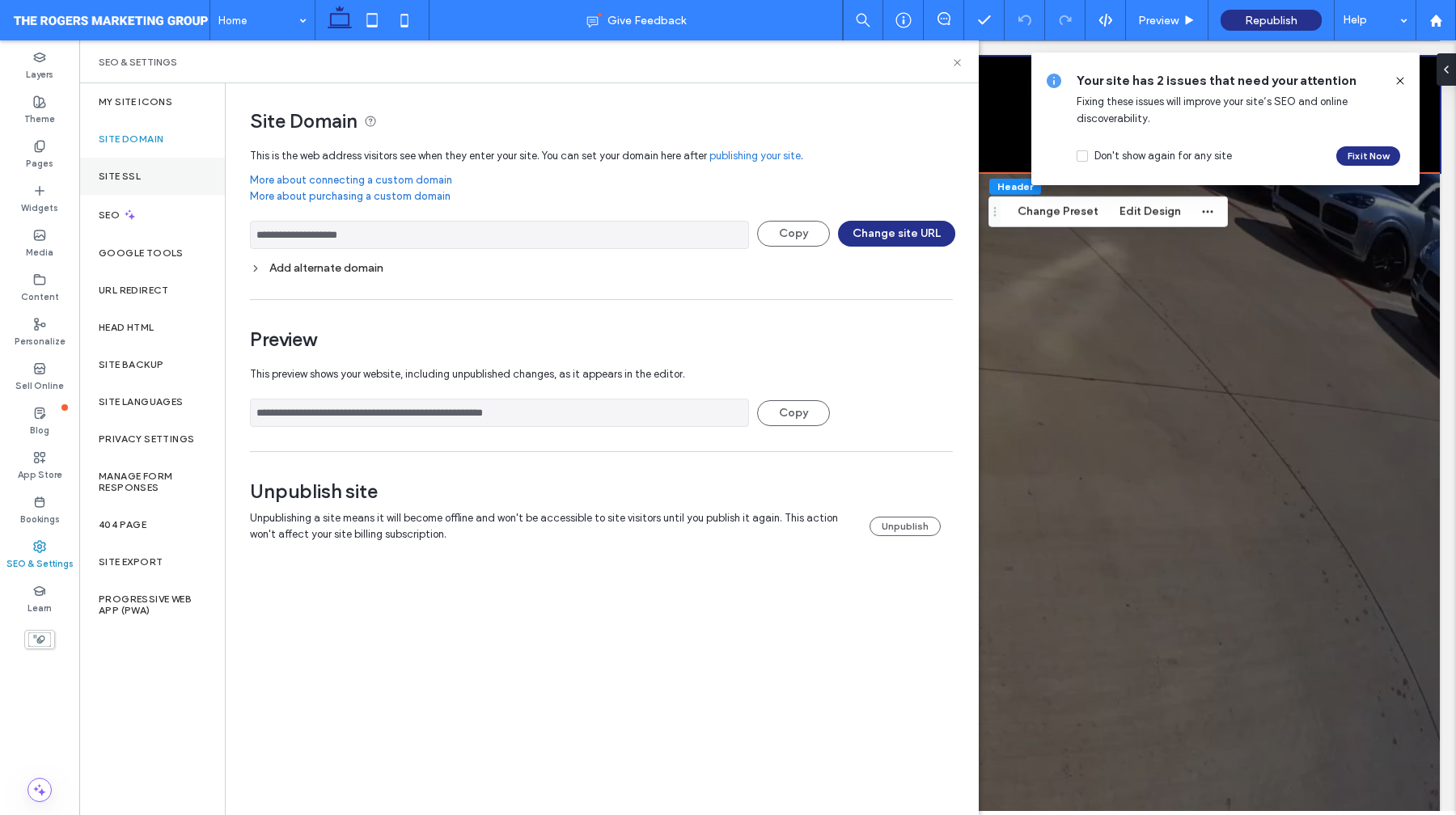
click at [157, 178] on div "Site SSL" at bounding box center [152, 176] width 146 height 37
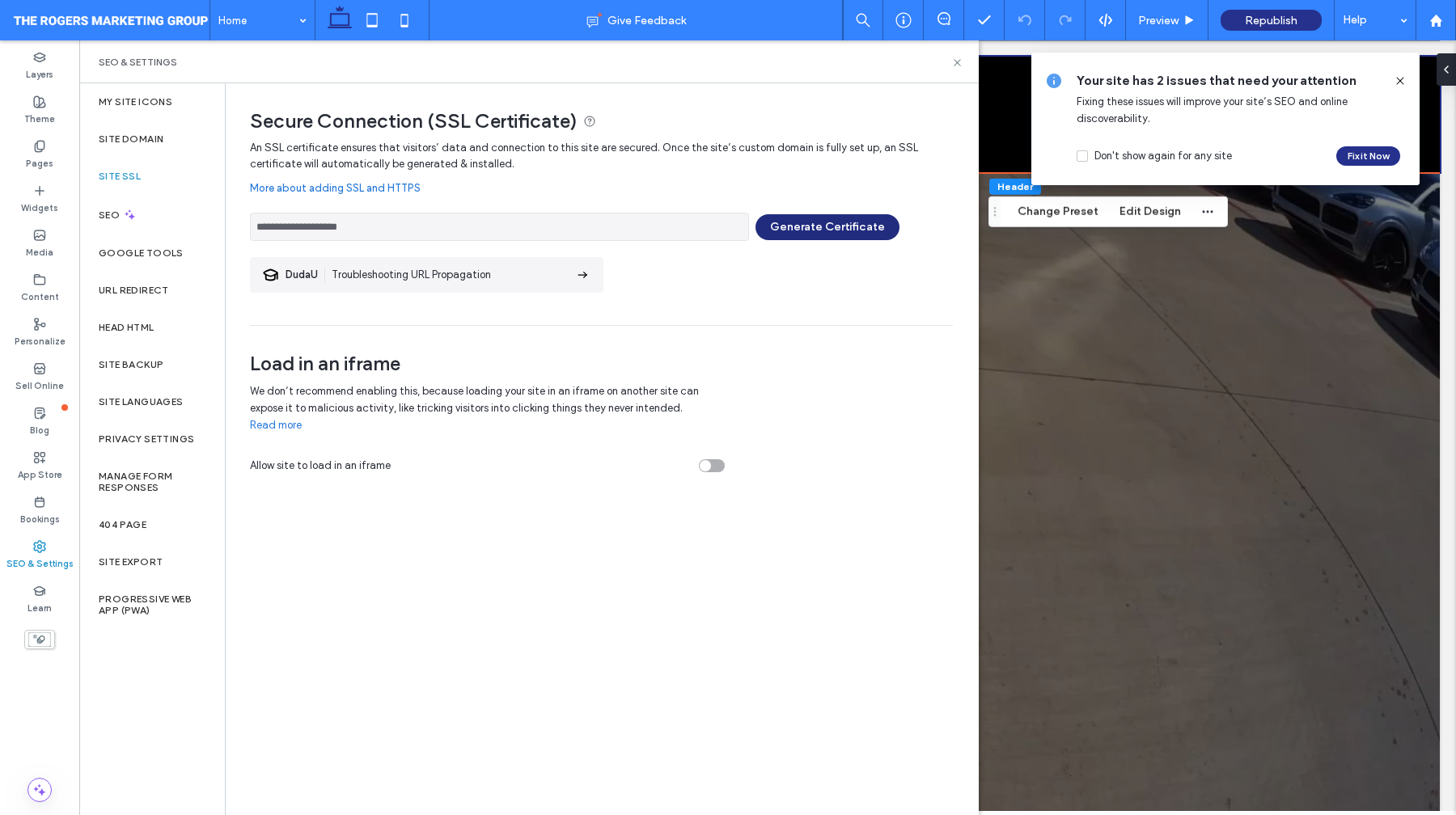
click at [836, 225] on button "Generate Certificate" at bounding box center [827, 228] width 144 height 26
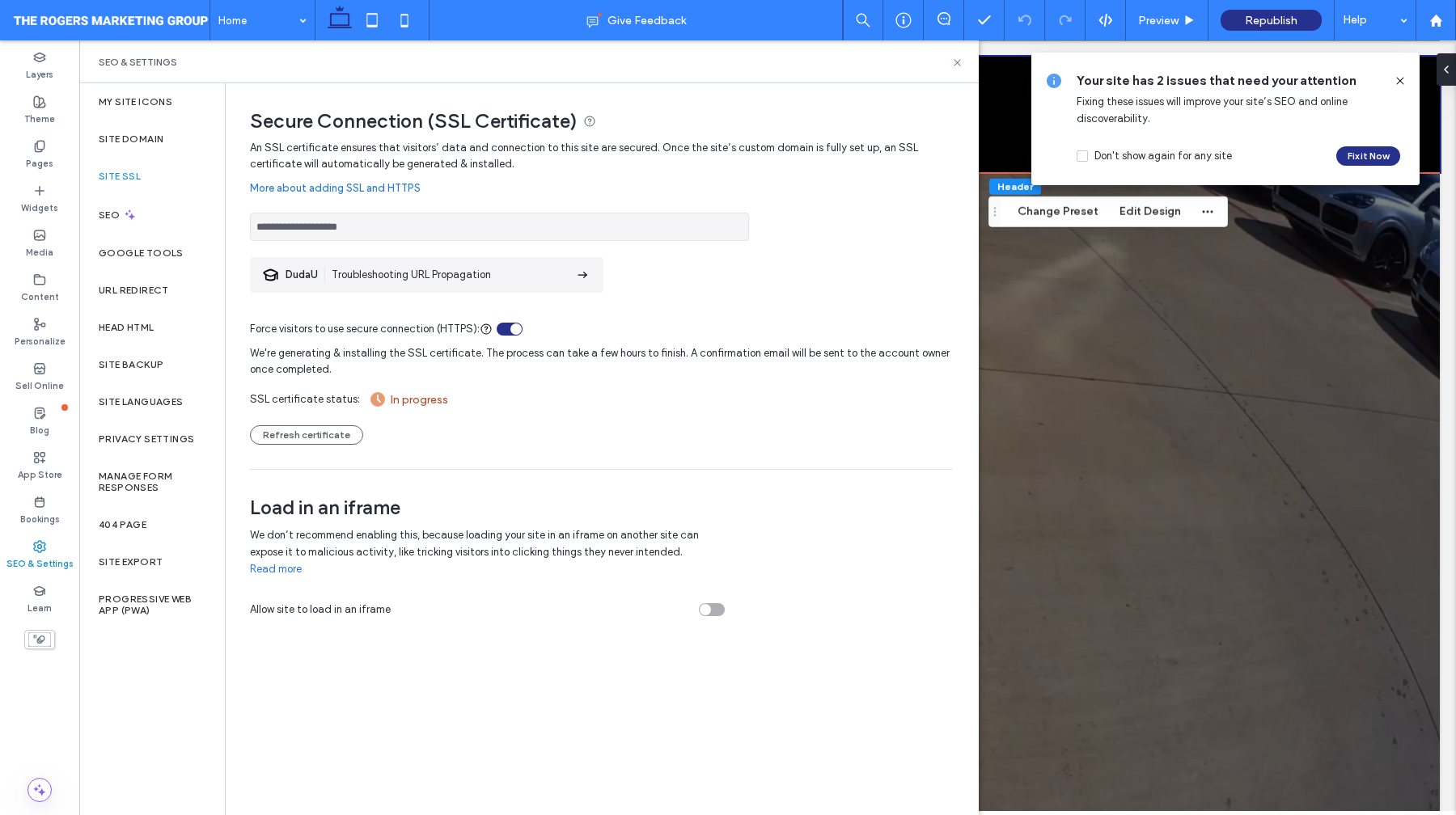
click at [427, 398] on div "In progress" at bounding box center [405, 399] width 92 height 19
drag, startPoint x: 470, startPoint y: 407, endPoint x: 343, endPoint y: 407, distance: 127.0
click at [343, 407] on div "We're generating & installing the SSL certificate. The process can take a few h…" at bounding box center [601, 392] width 703 height 108
click at [411, 404] on div "In progress" at bounding box center [405, 399] width 92 height 19
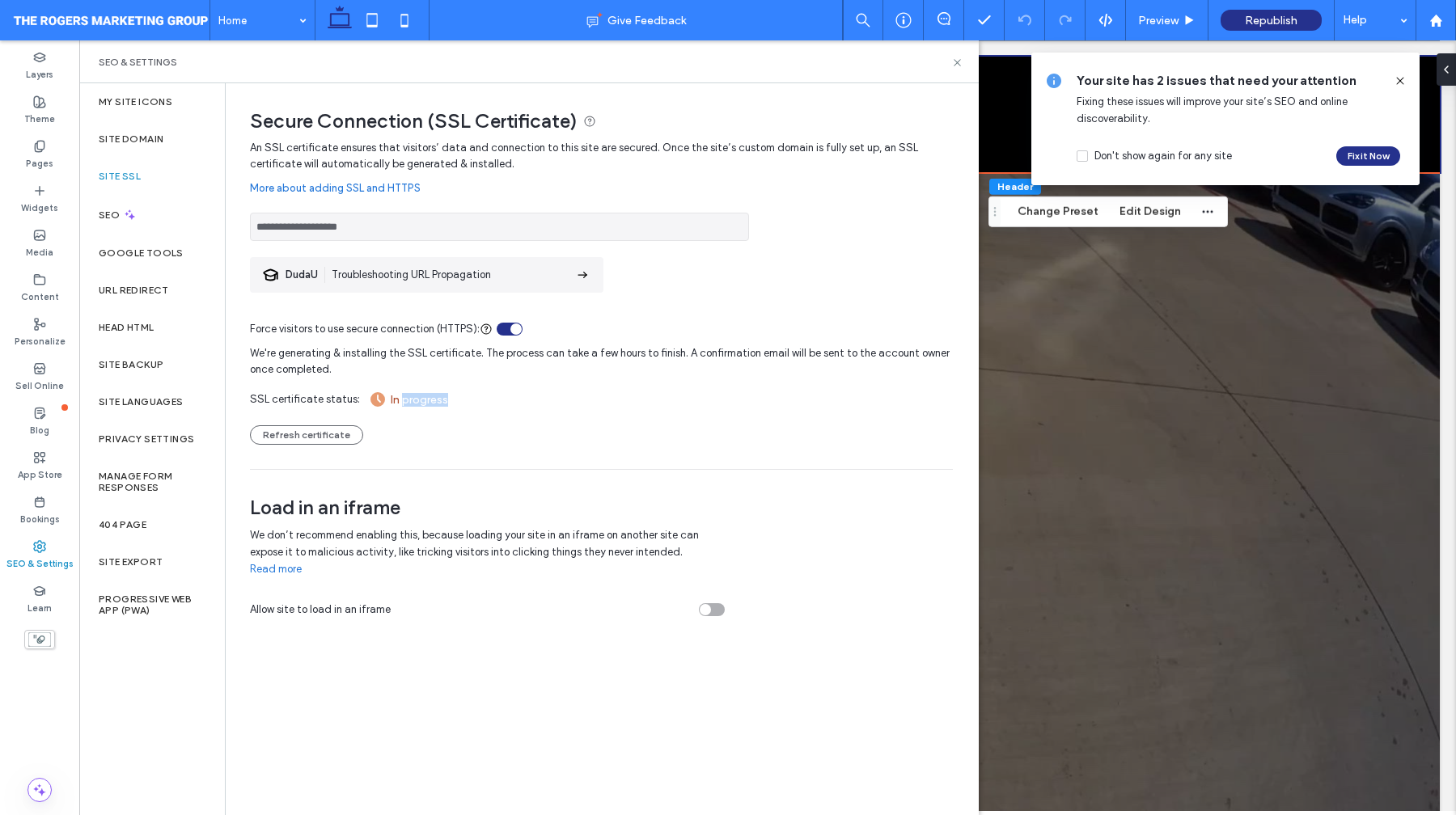
click at [411, 404] on div "In progress" at bounding box center [405, 399] width 92 height 19
